Goal: Transaction & Acquisition: Download file/media

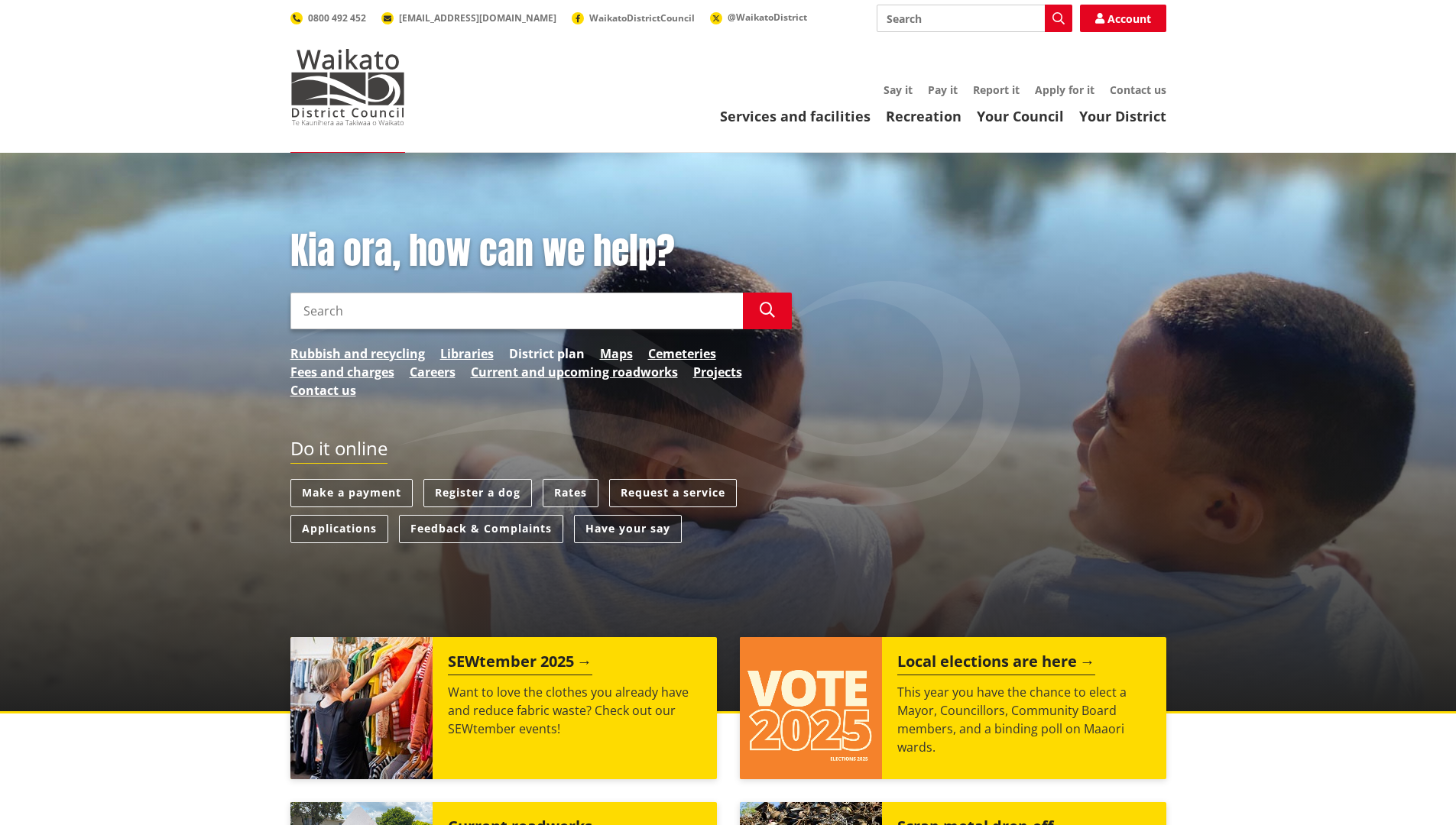
click at [540, 351] on link "District plan" at bounding box center [546, 354] width 76 height 18
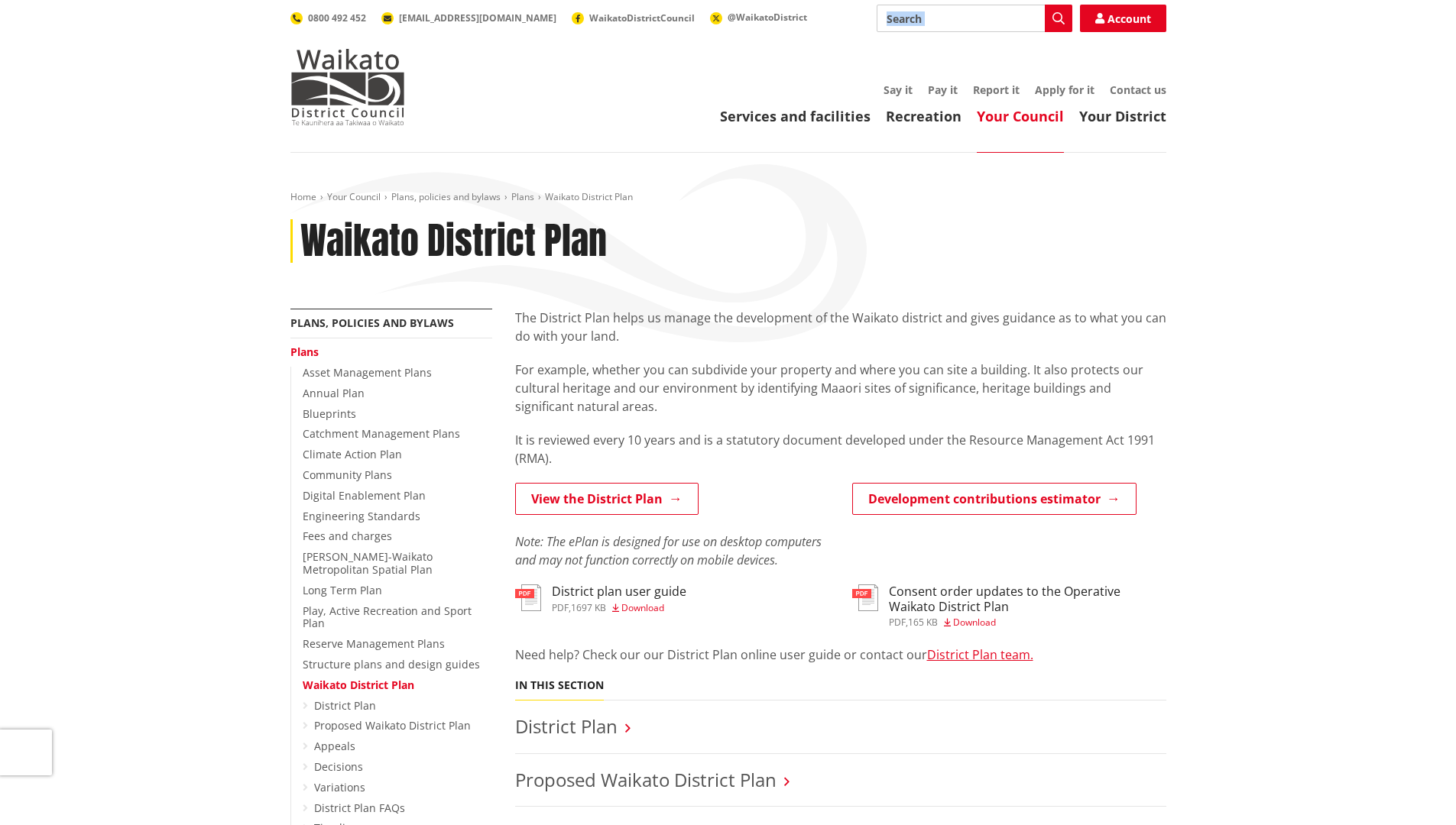
drag, startPoint x: 1335, startPoint y: 12, endPoint x: 1321, endPoint y: 91, distance: 80.2
click at [1321, 91] on header "Toggle search Toggle navigation Services and facilities Recreation Your Council…" at bounding box center [728, 76] width 1456 height 153
click at [643, 609] on span "Download" at bounding box center [642, 607] width 43 height 13
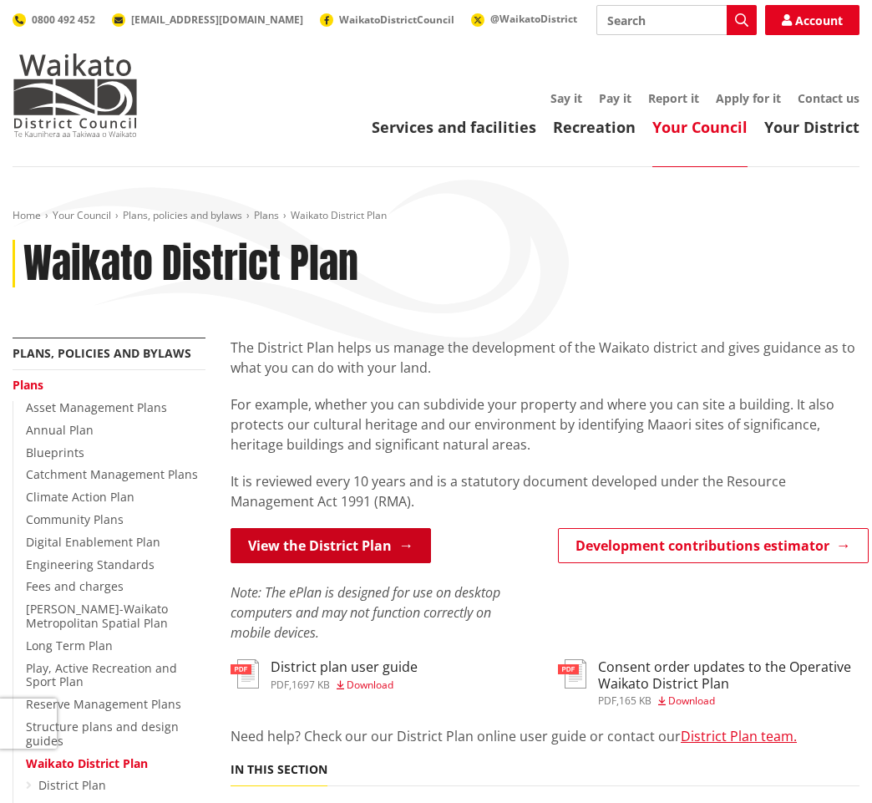
click at [296, 543] on link "View the District Plan" at bounding box center [331, 545] width 200 height 35
